Goal: Transaction & Acquisition: Purchase product/service

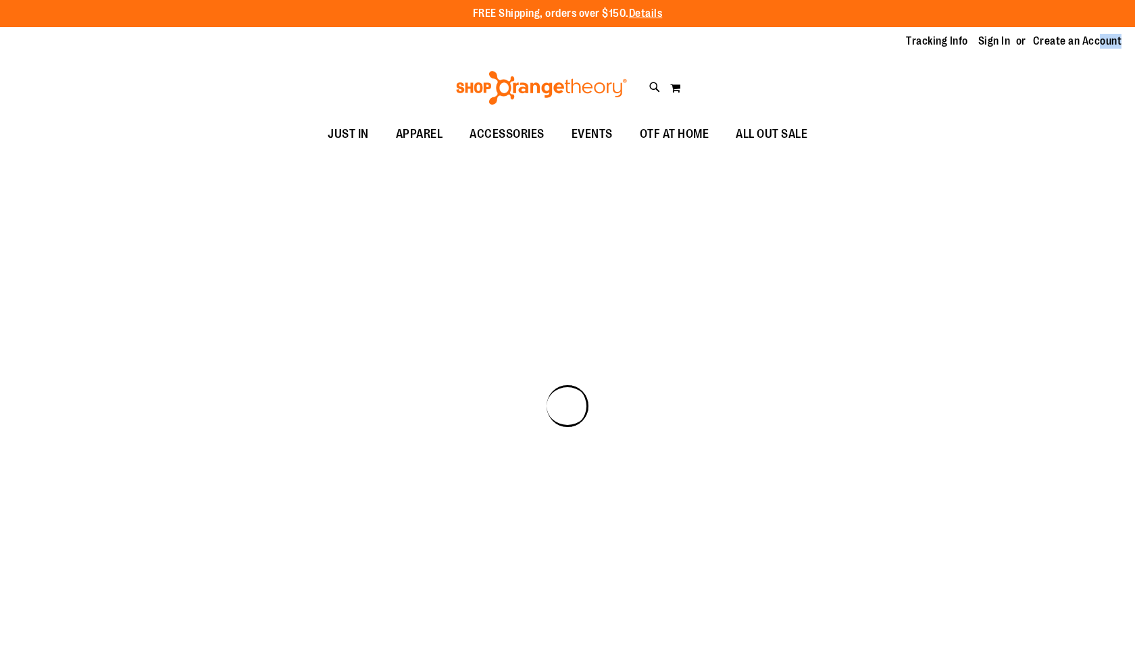
click at [354, 132] on span "JUST IN" at bounding box center [348, 134] width 41 height 30
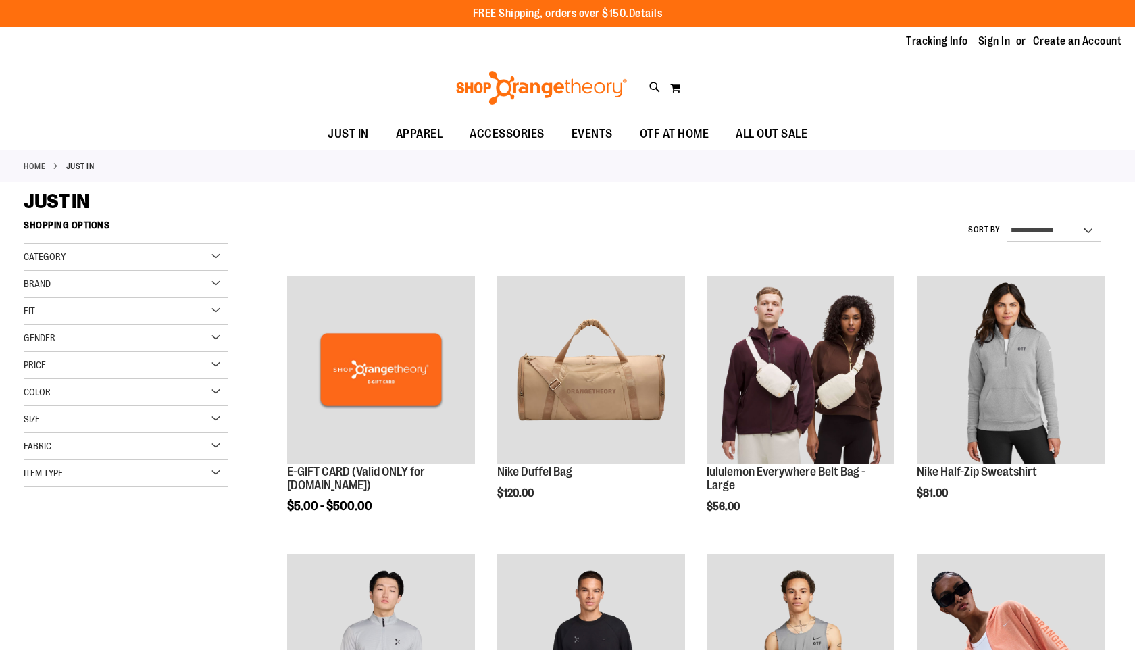
scroll to position [5, 0]
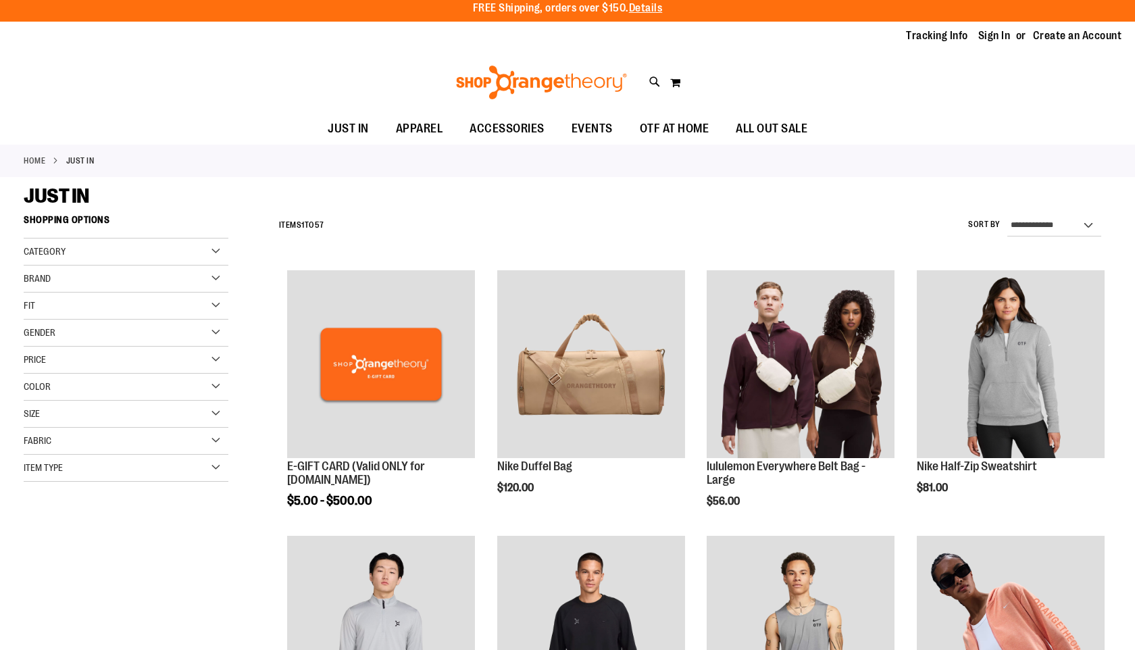
click at [1048, 103] on div "Toggle Nav Search Popular Suggestions Advanced Search" at bounding box center [567, 82] width 1135 height 62
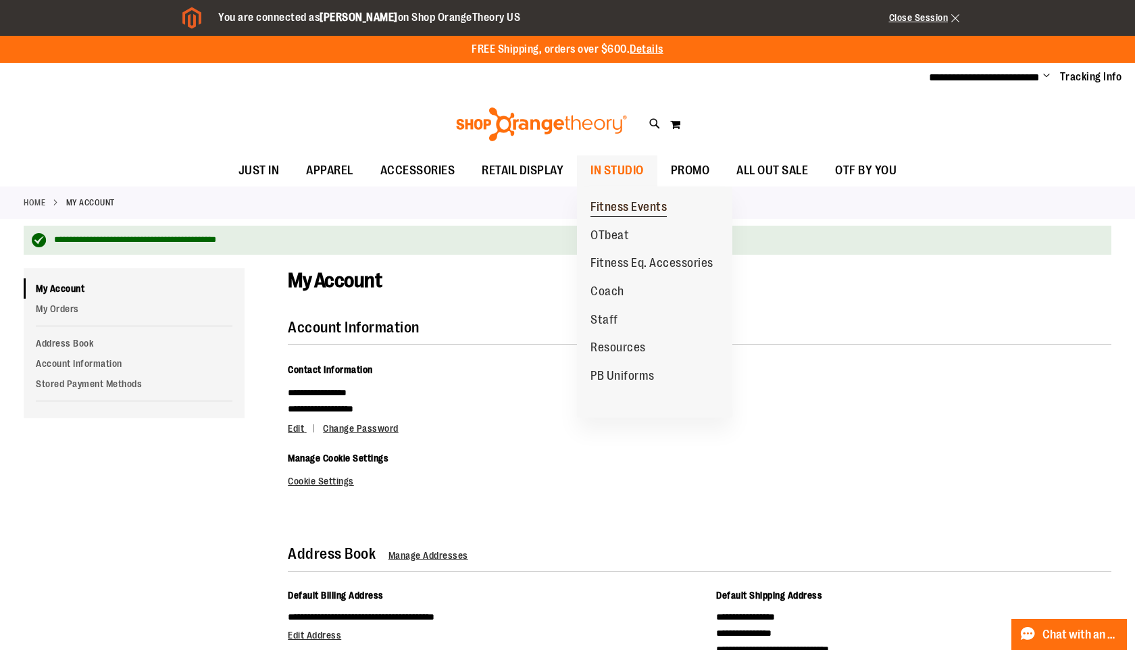
click at [621, 201] on span "Fitness Events" at bounding box center [628, 208] width 76 height 17
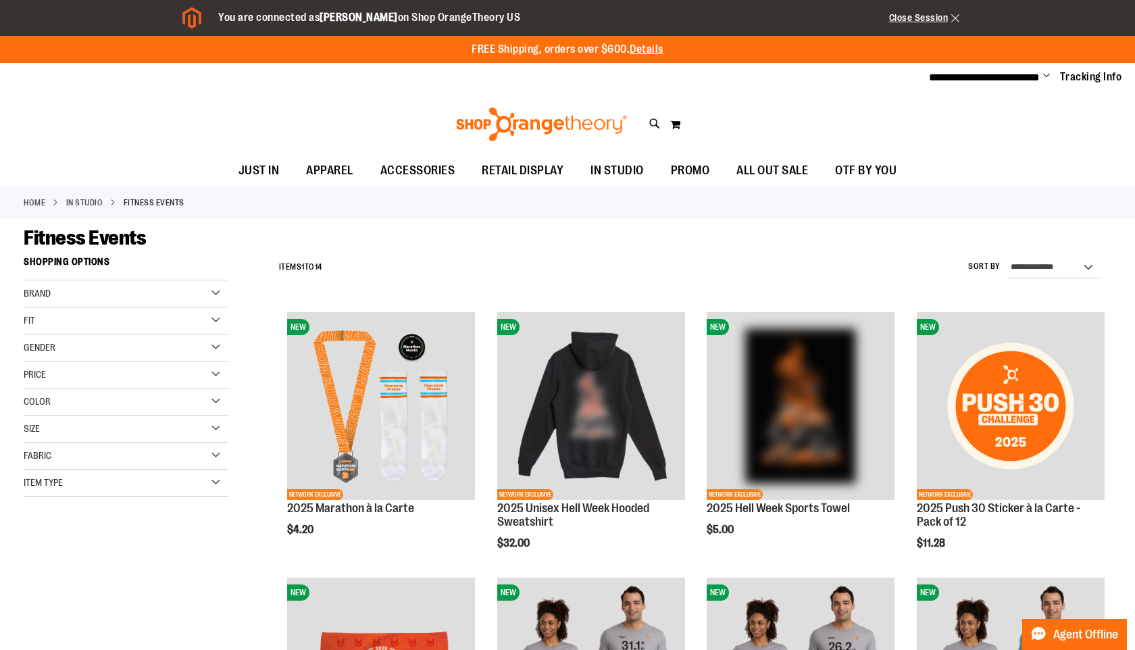
scroll to position [16, 0]
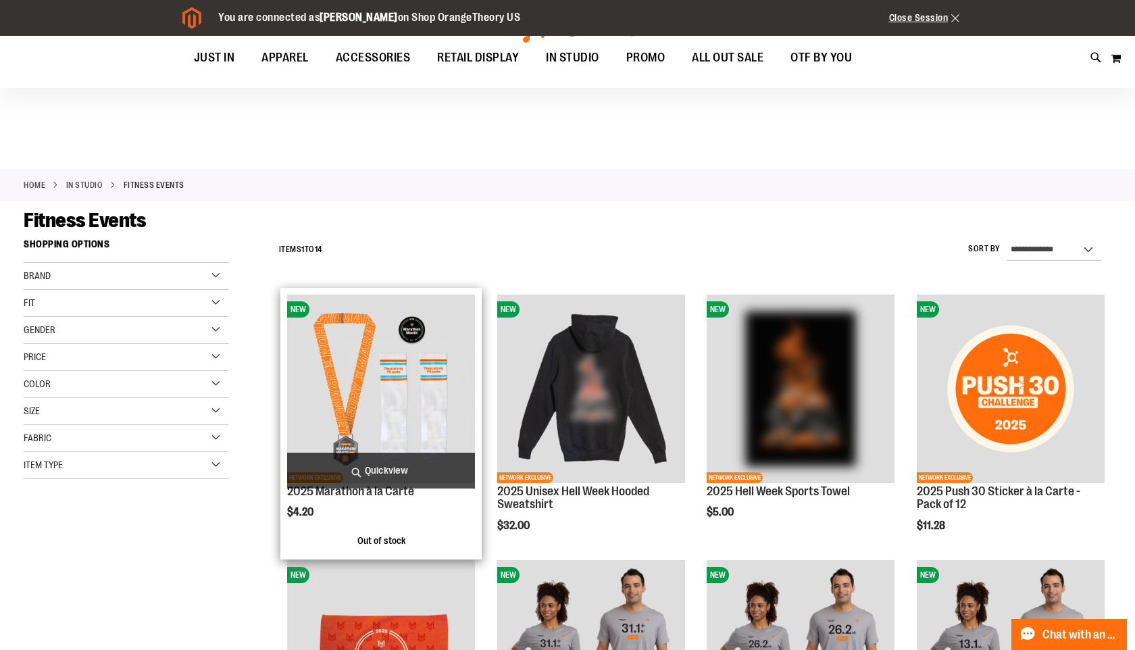
click at [367, 370] on img "product" at bounding box center [381, 388] width 188 height 188
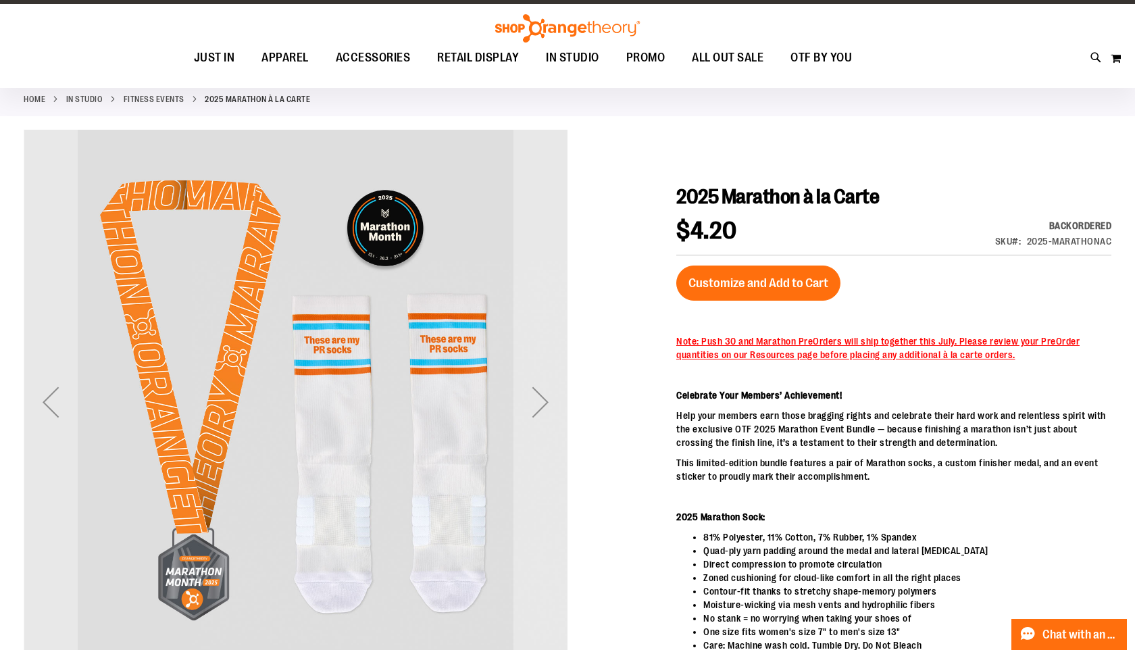
scroll to position [112, 0]
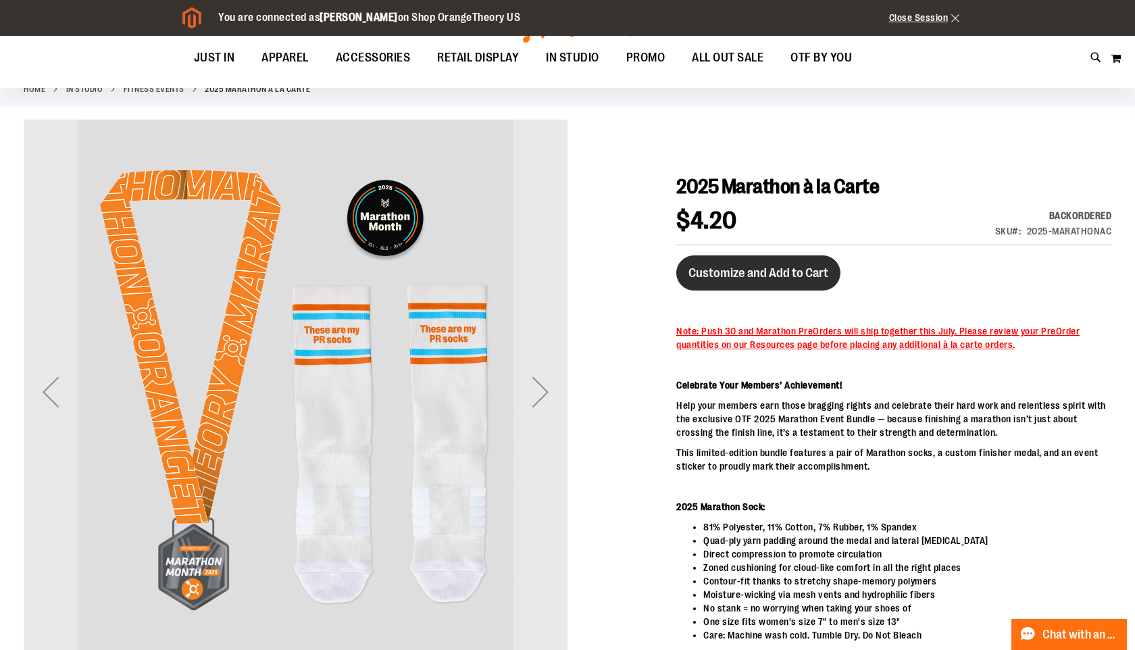
click at [744, 273] on span "Customize and Add to Cart" at bounding box center [758, 272] width 140 height 15
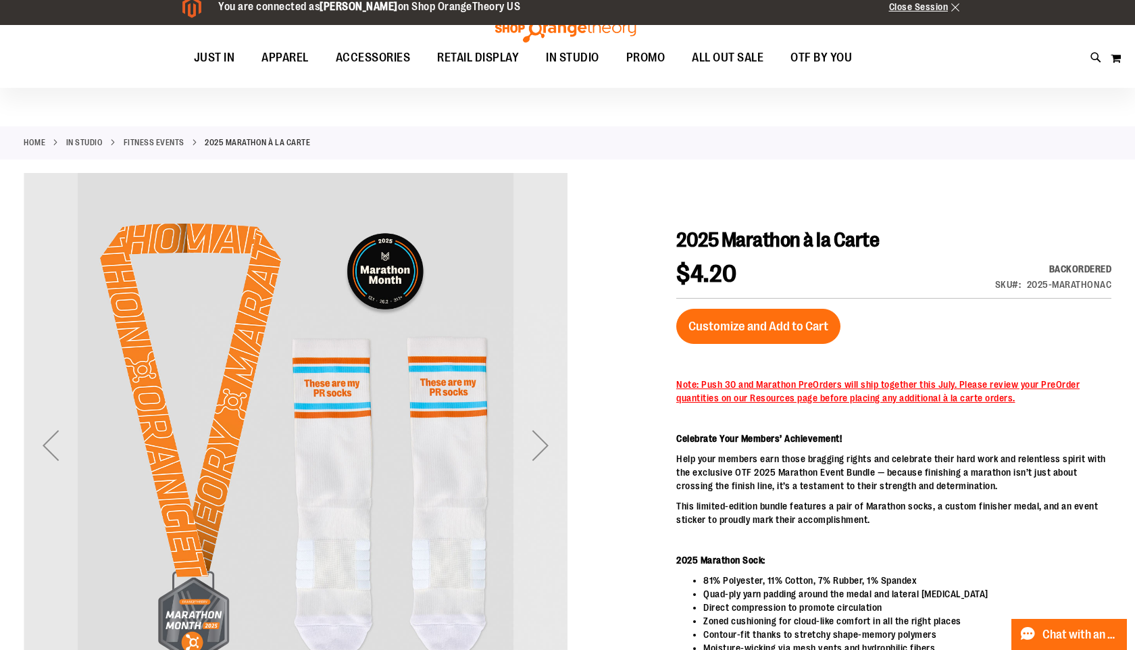
scroll to position [59, 0]
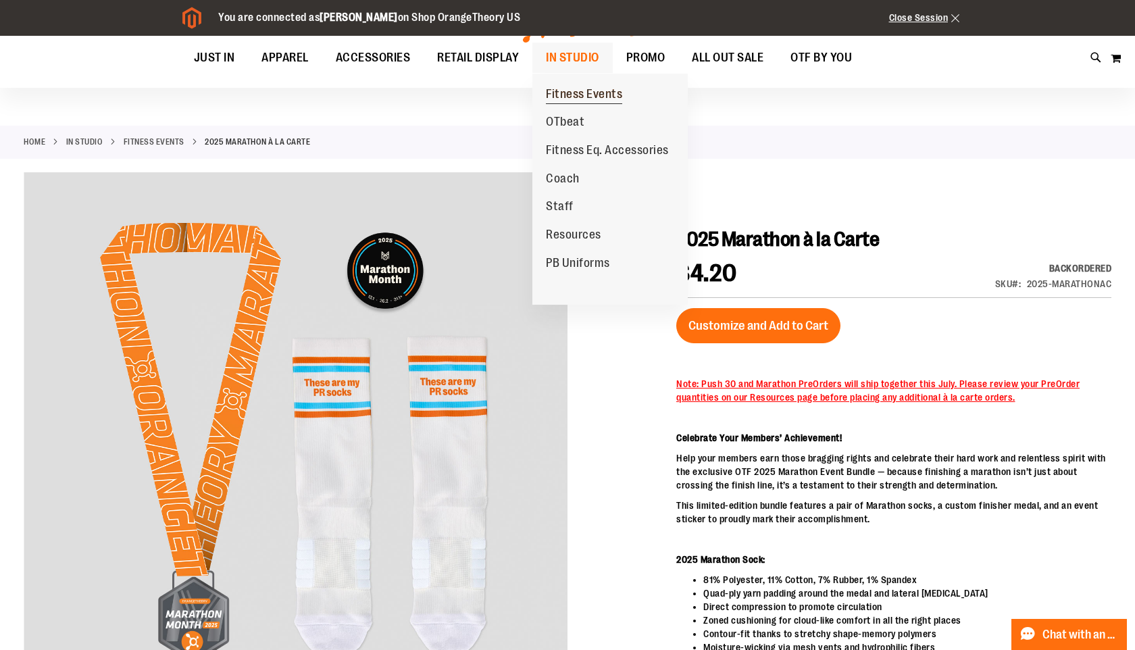
click at [580, 93] on span "Fitness Events" at bounding box center [584, 95] width 76 height 17
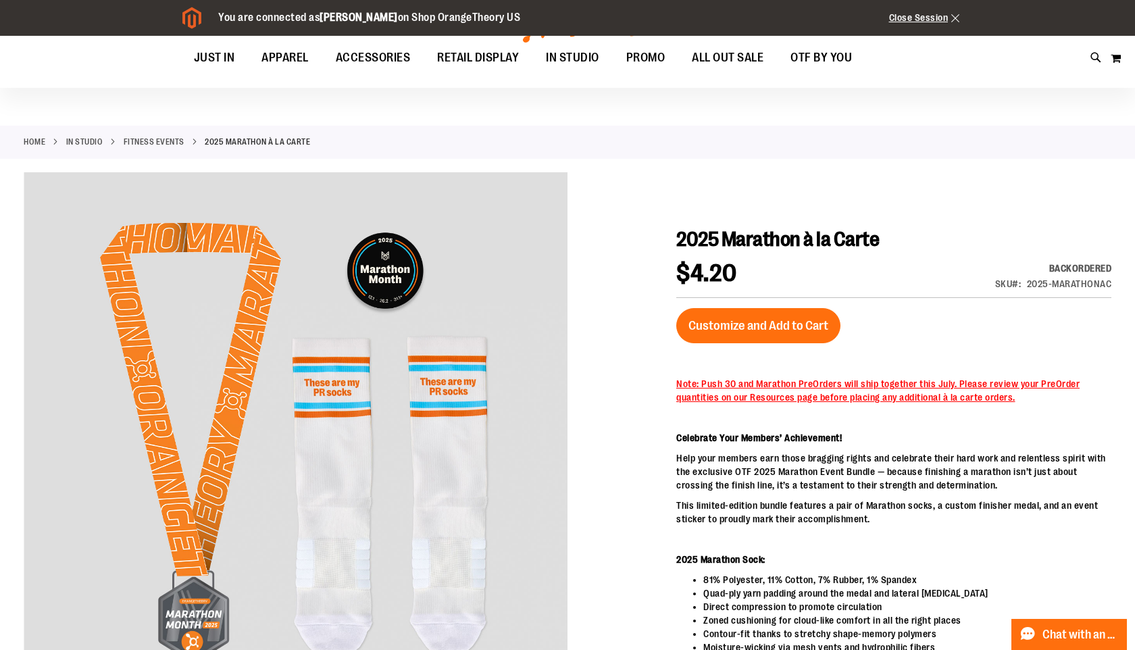
scroll to position [70, 0]
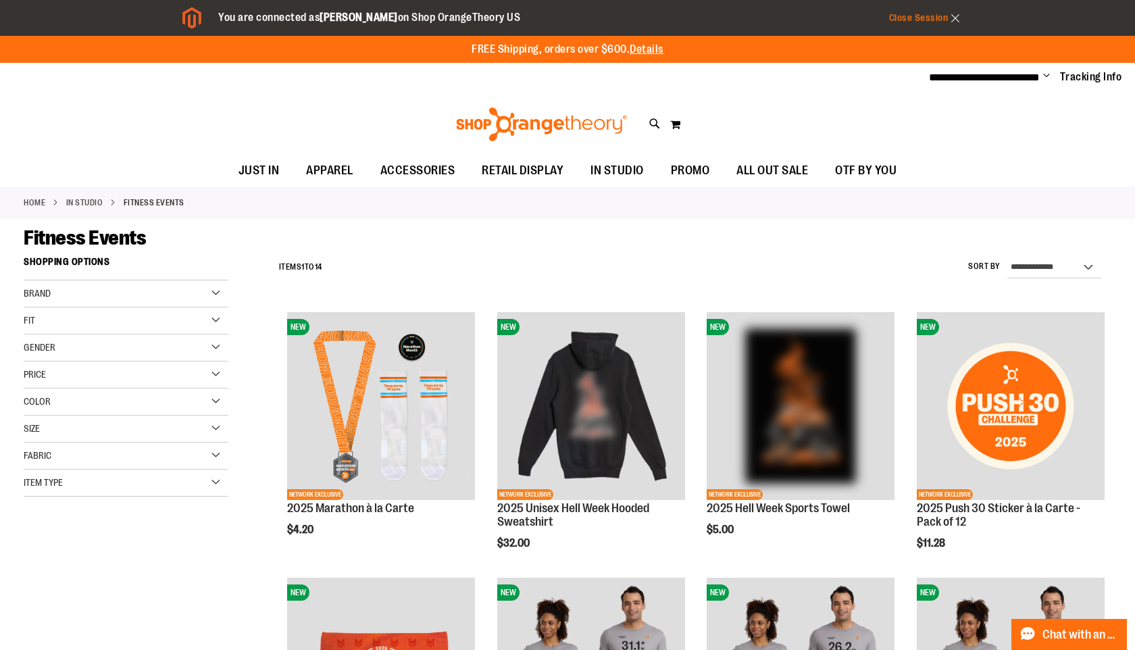
click at [917, 18] on link "Close Session" at bounding box center [924, 17] width 71 height 11
